Goal: Task Accomplishment & Management: Use online tool/utility

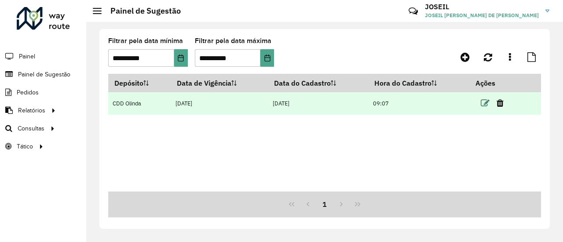
click at [482, 104] on icon at bounding box center [485, 103] width 9 height 9
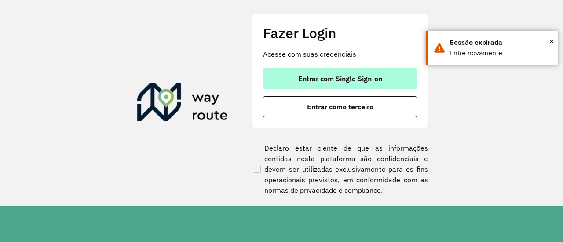
click at [299, 75] on span "Entrar com Single Sign-on" at bounding box center [340, 78] width 84 height 7
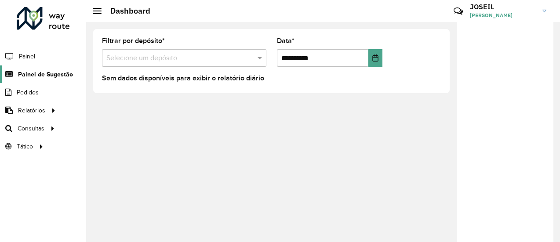
click at [49, 72] on span "Painel de Sugestão" at bounding box center [45, 74] width 55 height 9
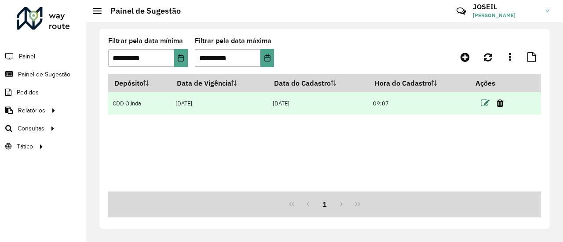
click at [482, 105] on icon at bounding box center [485, 103] width 9 height 9
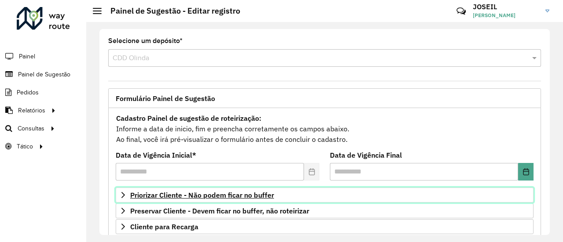
click at [187, 194] on span "Priorizar Cliente - Não podem ficar no buffer" at bounding box center [202, 195] width 144 height 7
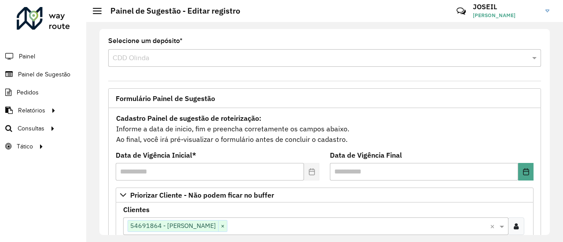
click at [239, 219] on div "Clique no botão para buscar clientes 54691864 - [PERSON_NAME] ×" at bounding box center [306, 226] width 367 height 16
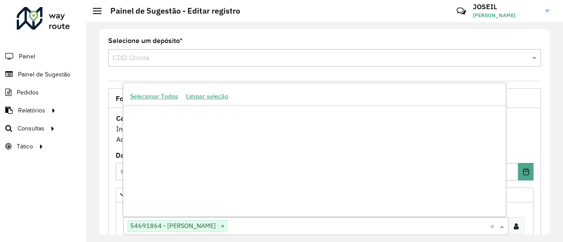
scroll to position [519539, 0]
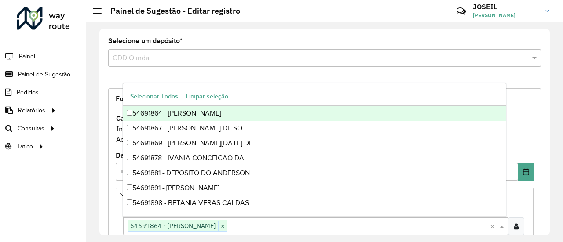
paste input "*****"
type input "*****"
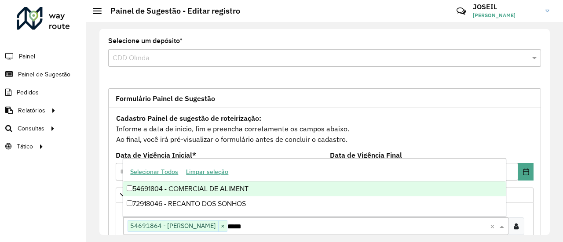
scroll to position [0, 0]
click at [152, 190] on div "54691804 - COMERCIAL DE ALIMENT" at bounding box center [314, 189] width 382 height 15
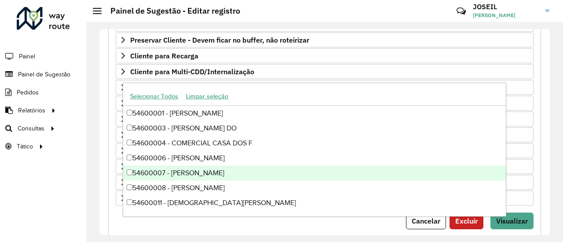
scroll to position [338, 0]
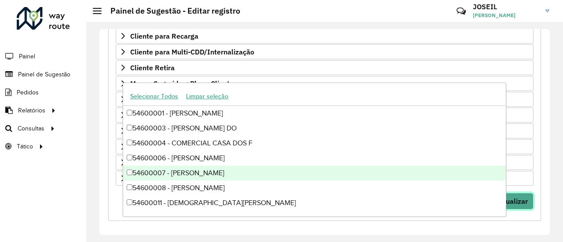
drag, startPoint x: 519, startPoint y: 199, endPoint x: 512, endPoint y: 203, distance: 7.5
click at [518, 199] on span "Visualizar" at bounding box center [512, 201] width 32 height 9
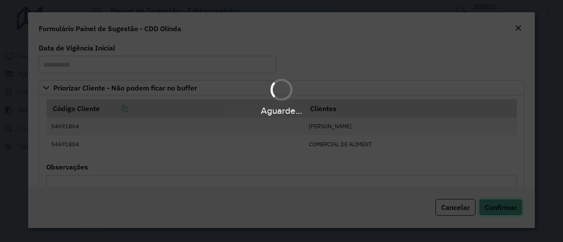
click at [499, 210] on span "Confirmar" at bounding box center [501, 207] width 32 height 9
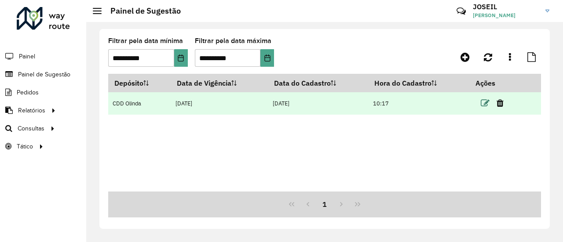
click at [483, 101] on icon at bounding box center [485, 103] width 9 height 9
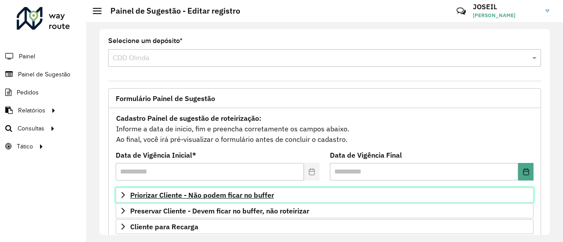
click at [170, 192] on span "Priorizar Cliente - Não podem ficar no buffer" at bounding box center [202, 195] width 144 height 7
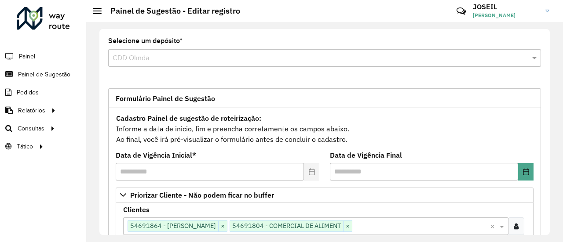
click at [360, 222] on input "text" at bounding box center [421, 227] width 138 height 11
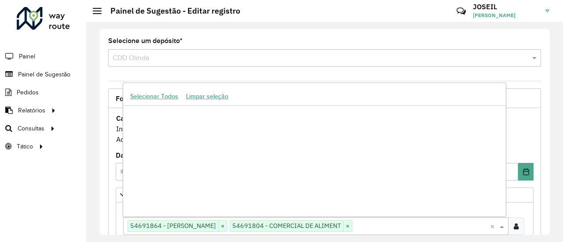
paste input "*****"
type input "*****"
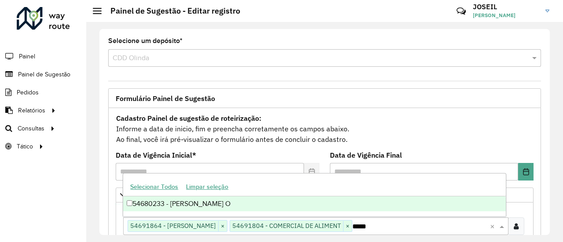
click at [183, 199] on div "54680233 - [PERSON_NAME] O" at bounding box center [314, 204] width 382 height 15
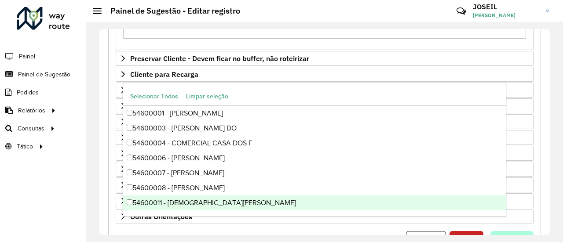
scroll to position [338, 0]
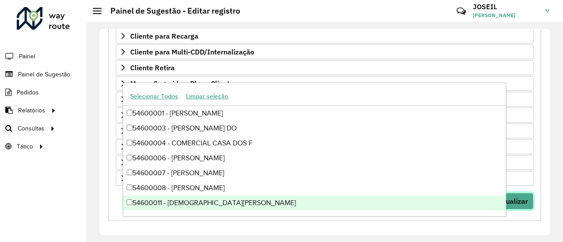
click at [523, 201] on span "Visualizar" at bounding box center [512, 201] width 32 height 9
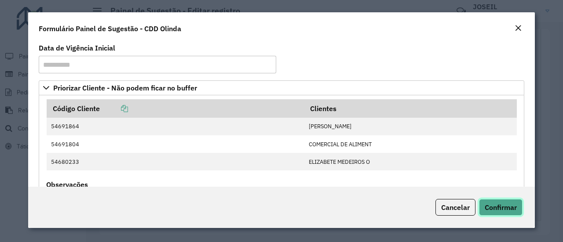
click at [505, 208] on span "Confirmar" at bounding box center [501, 207] width 32 height 9
